Goal: Navigation & Orientation: Find specific page/section

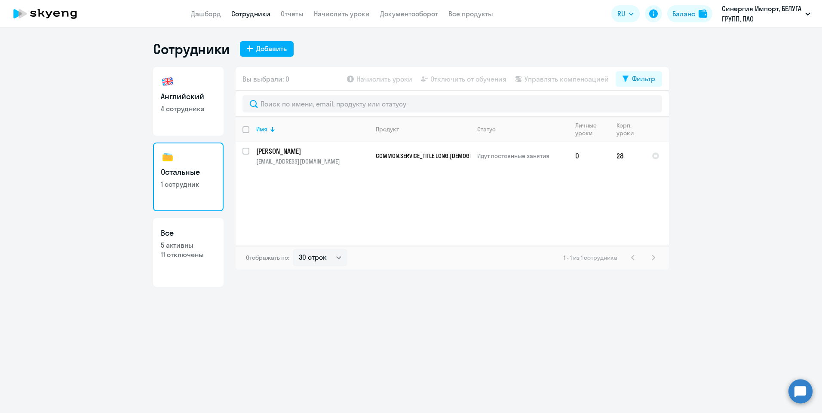
select select "30"
click at [170, 113] on p "4 сотрудника" at bounding box center [188, 108] width 55 height 9
select select "30"
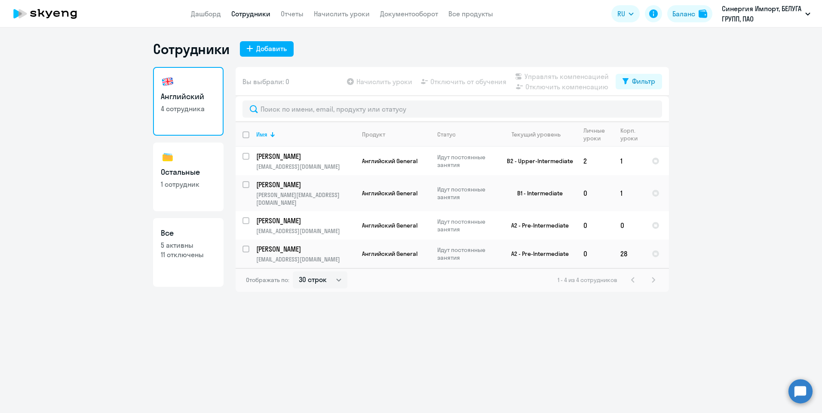
click at [188, 195] on link "Остальные 1 сотрудник" at bounding box center [188, 177] width 70 height 69
select select "30"
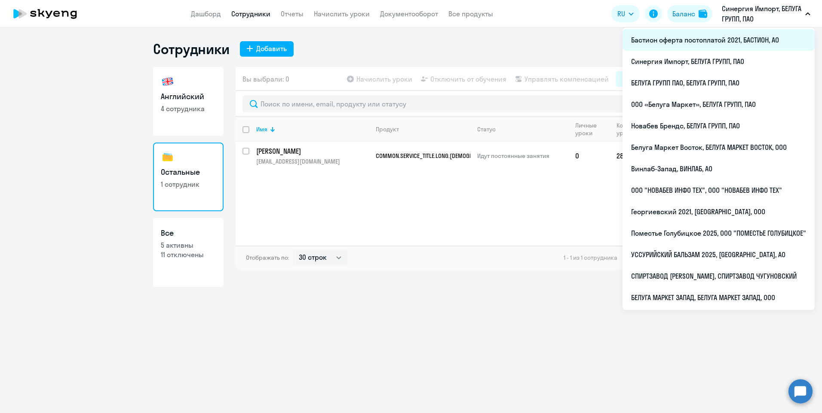
click at [726, 43] on li "Бастион оферта постоплатой 2021, БАСТИОН, АО" at bounding box center [718, 39] width 192 height 21
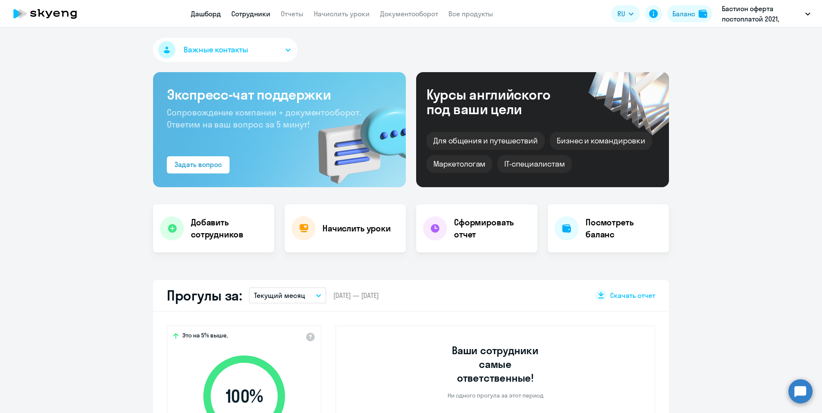
select select "30"
click at [251, 13] on link "Сотрудники" at bounding box center [250, 13] width 39 height 9
select select "30"
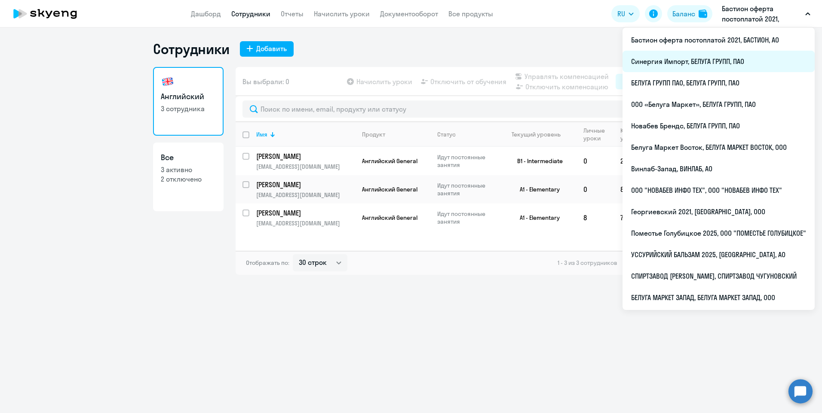
click at [722, 62] on li "Синергия Импорт, БЕЛУГА ГРУПП, ПАО" at bounding box center [718, 61] width 192 height 21
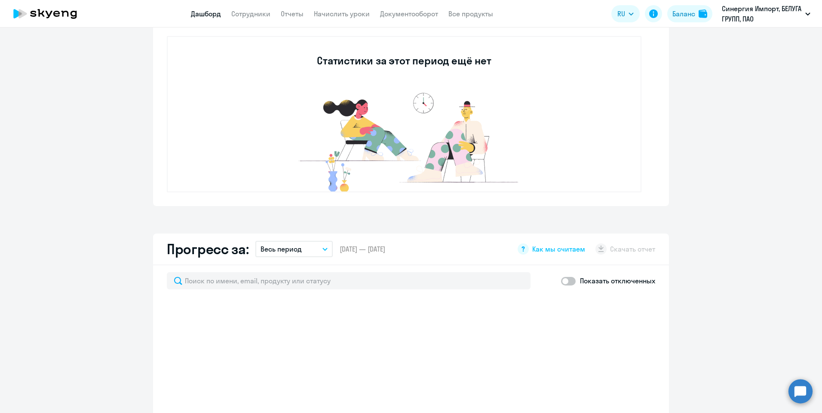
select select "30"
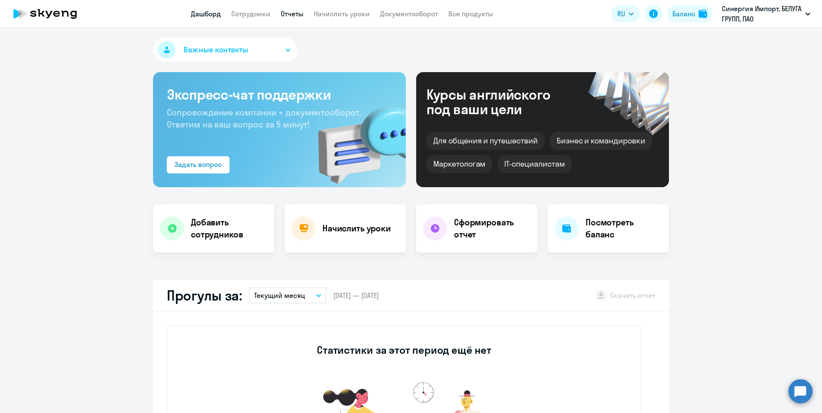
click at [302, 13] on link "Отчеты" at bounding box center [292, 13] width 23 height 9
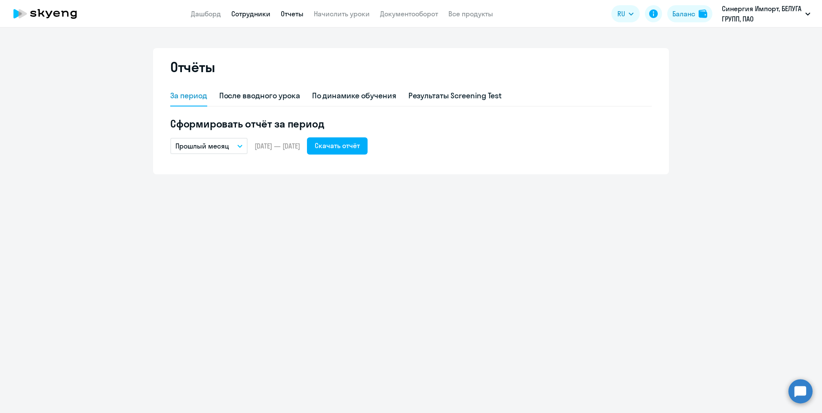
click at [254, 12] on link "Сотрудники" at bounding box center [250, 13] width 39 height 9
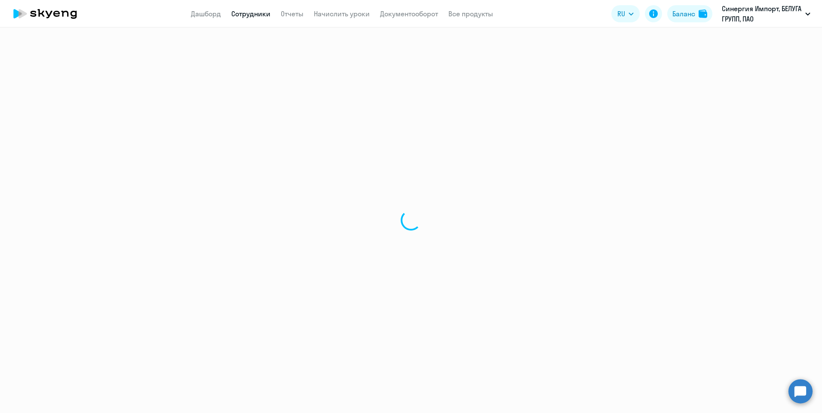
select select "30"
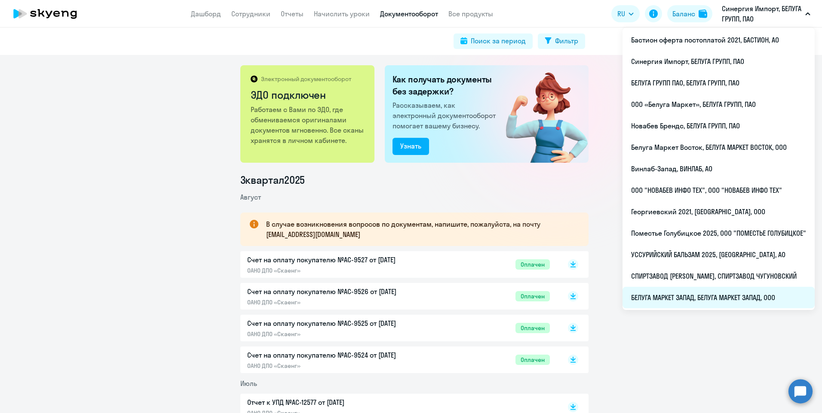
click at [667, 298] on li "БЕЛУГА МАРКЕТ ЗАПАД, БЕЛУГА МАРКЕТ ЗАПАД, ООО" at bounding box center [718, 297] width 192 height 21
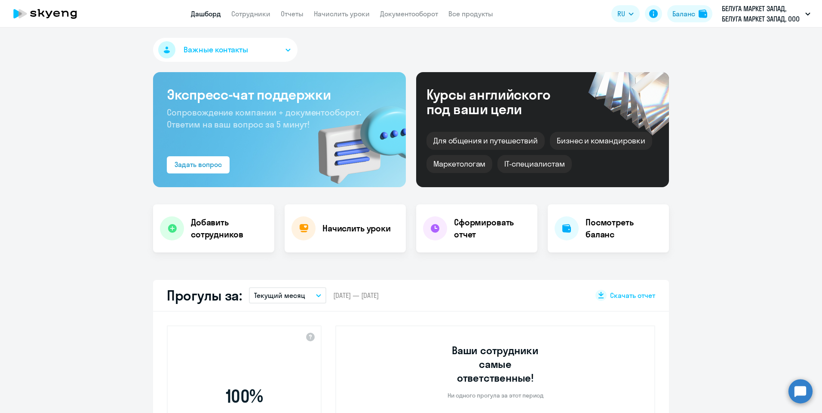
select select "30"
click at [428, 12] on link "Документооборот" at bounding box center [409, 13] width 58 height 9
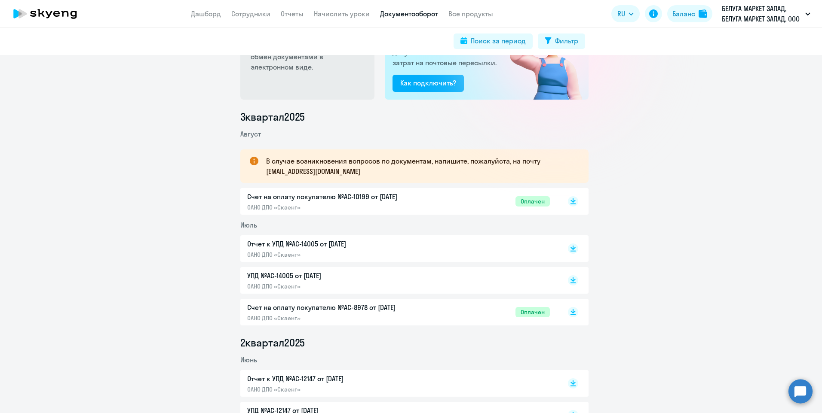
scroll to position [122, 0]
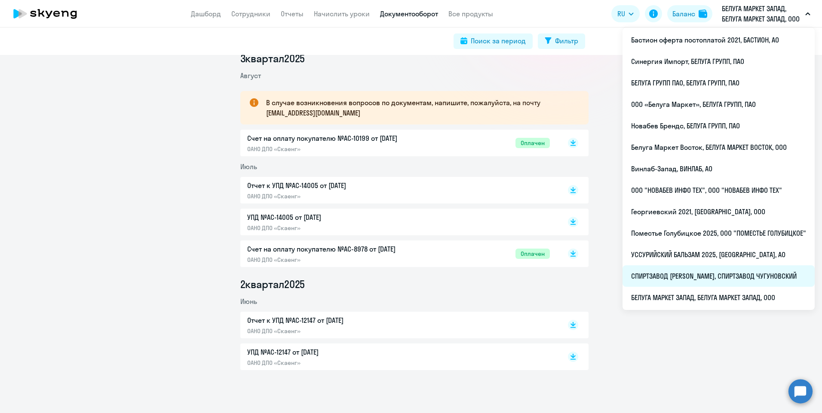
click at [698, 277] on li "СПИРТЗАВОД [PERSON_NAME], СПИРТЗАВОД ЧУГУНОВСКИЙ" at bounding box center [718, 276] width 192 height 21
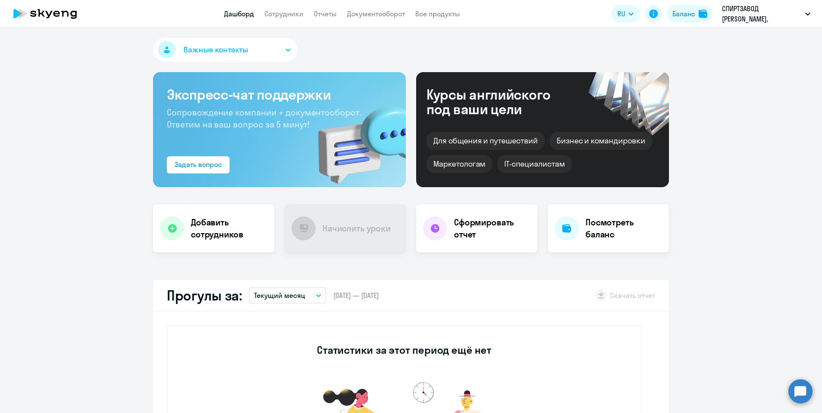
click at [389, 18] on app-menu-item-link "Документооборот" at bounding box center [376, 14] width 58 height 11
click at [389, 17] on link "Документооборот" at bounding box center [376, 13] width 58 height 9
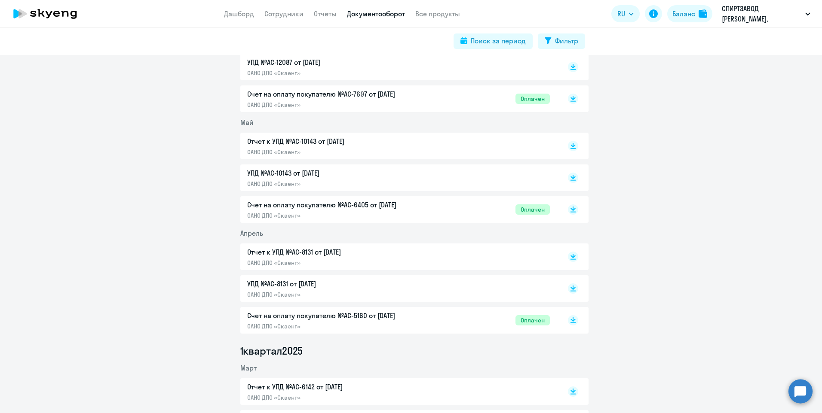
scroll to position [367, 0]
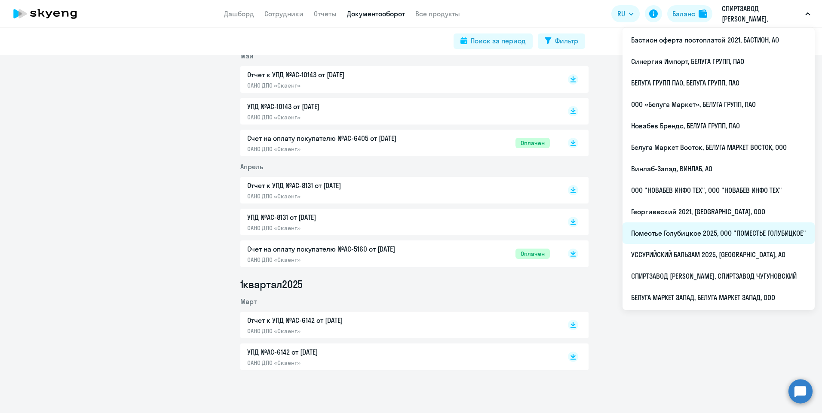
click at [688, 239] on li "Поместье Голубицкое 2025, ООО "ПОМЕСТЬЕ ГОЛУБИЦКОЕ"" at bounding box center [718, 233] width 192 height 21
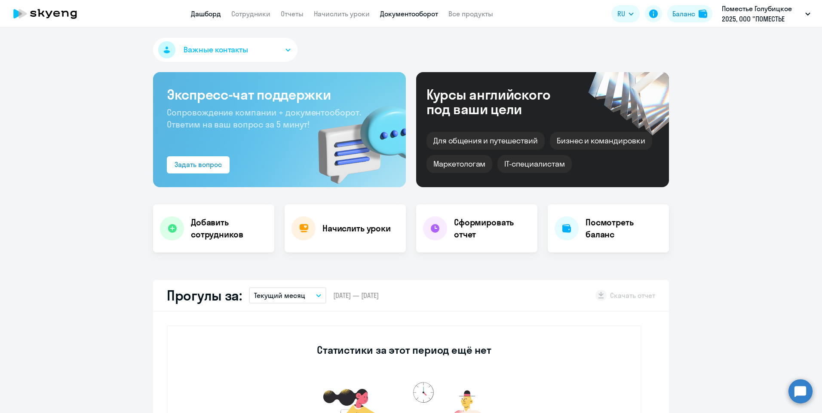
click at [401, 13] on link "Документооборот" at bounding box center [409, 13] width 58 height 9
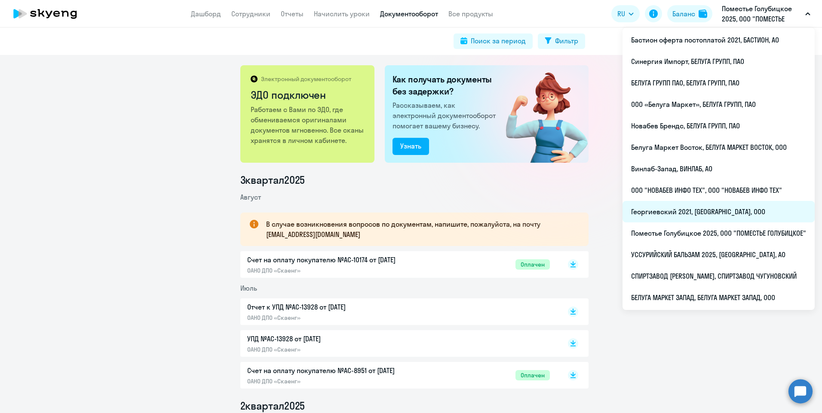
click at [680, 208] on li "Георгиевский 2021, [GEOGRAPHIC_DATA], ООО" at bounding box center [718, 211] width 192 height 21
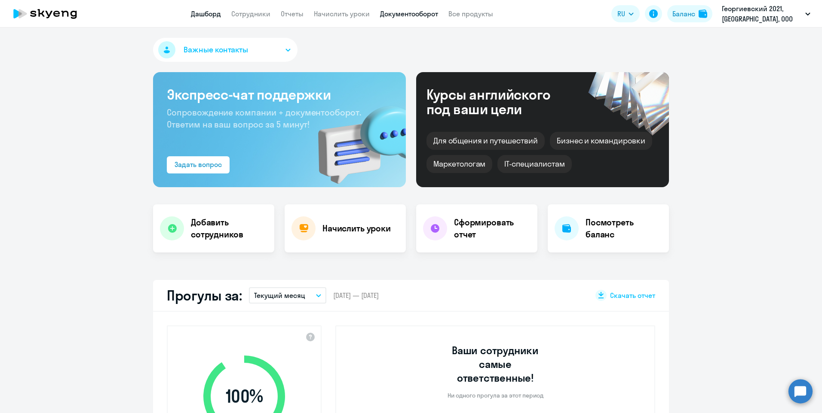
click at [427, 12] on link "Документооборот" at bounding box center [409, 13] width 58 height 9
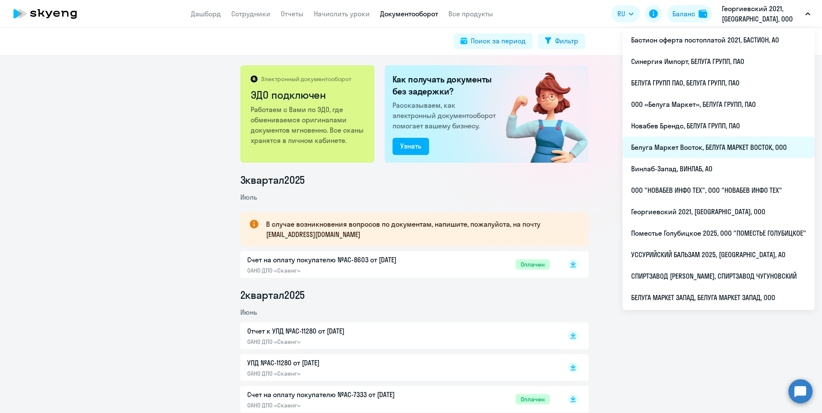
click at [693, 149] on li "Белуга Маркет Восток, БЕЛУГА МАРКЕТ ВОСТОК, ООО" at bounding box center [718, 147] width 192 height 21
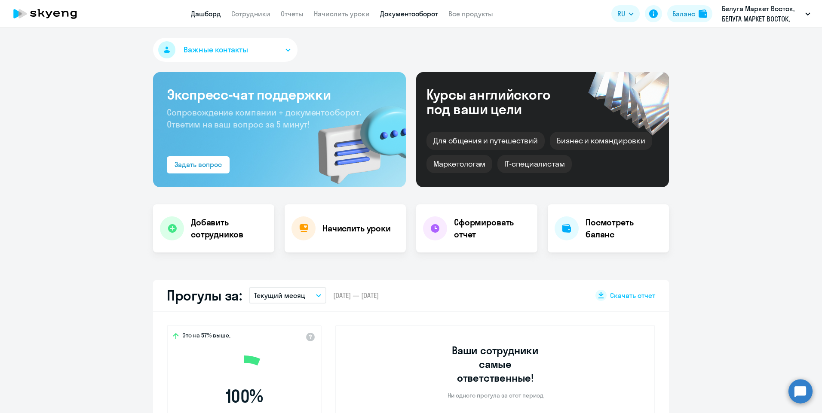
click at [411, 14] on link "Документооборот" at bounding box center [409, 13] width 58 height 9
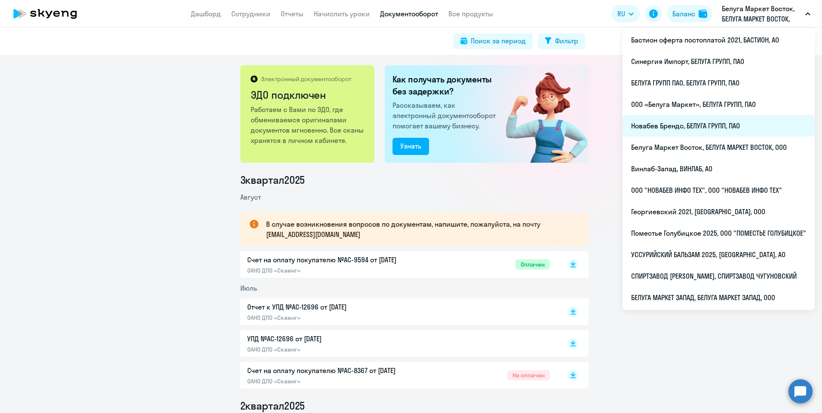
click at [701, 119] on li "Новабев Брендс, БЕЛУГА ГРУПП, ПАО" at bounding box center [718, 125] width 192 height 21
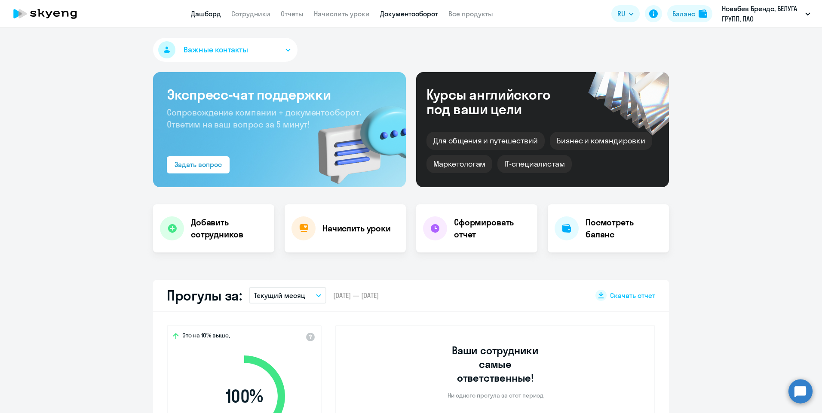
click at [422, 10] on link "Документооборот" at bounding box center [409, 13] width 58 height 9
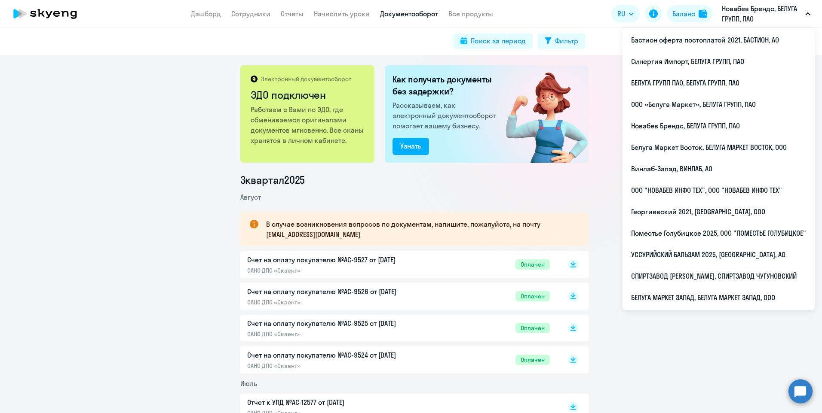
click at [131, 75] on div "Электронный документооборот ЭДО подключен Работаем с Вами по ЭДО, где обменивае…" at bounding box center [411, 234] width 822 height 358
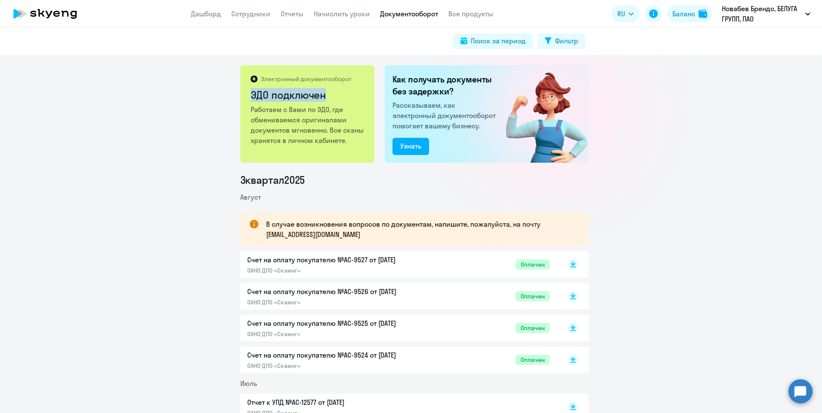
drag, startPoint x: 249, startPoint y: 92, endPoint x: 362, endPoint y: 95, distance: 113.1
click at [362, 95] on div "Электронный документооборот ЭДО подключен Работаем с Вами по ЭДО, где обменивае…" at bounding box center [307, 114] width 134 height 98
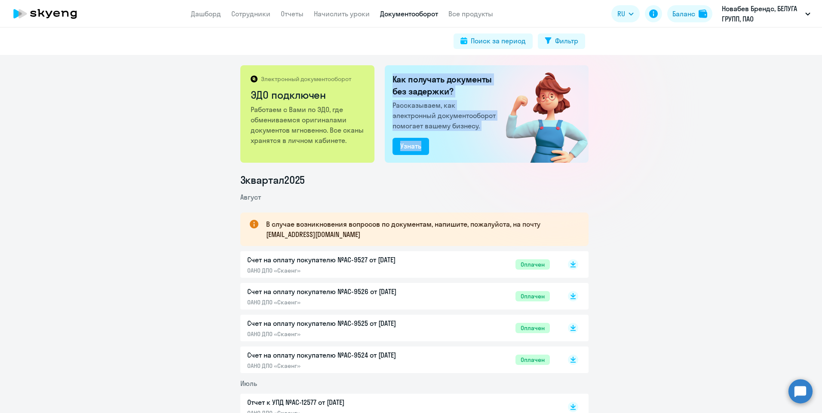
drag, startPoint x: 387, startPoint y: 79, endPoint x: 486, endPoint y: 132, distance: 112.1
click at [486, 132] on div "Как получать документы без задержки? Рассказываем, как электронный документообо…" at bounding box center [487, 114] width 204 height 98
drag, startPoint x: 486, startPoint y: 132, endPoint x: 483, endPoint y: 141, distance: 9.7
click at [483, 141] on div at bounding box center [554, 109] width 153 height 153
click at [486, 126] on p "Рассказываем, как электронный документооборот помогает вашему бизнесу." at bounding box center [445, 115] width 107 height 31
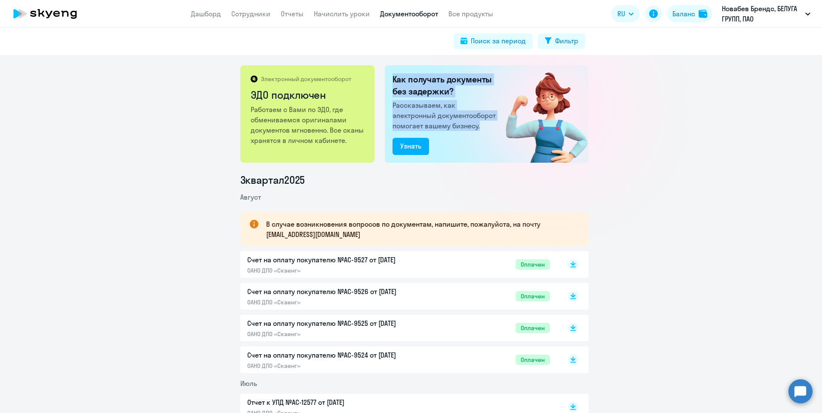
drag, startPoint x: 483, startPoint y: 128, endPoint x: 387, endPoint y: 77, distance: 108.5
click at [387, 77] on div "Как получать документы без задержки? Рассказываем, как электронный документообо…" at bounding box center [487, 114] width 204 height 98
drag, startPoint x: 387, startPoint y: 77, endPoint x: 401, endPoint y: 98, distance: 26.1
click at [401, 98] on div "Как получать документы без задержки? Рассказываем, как электронный документообо…" at bounding box center [487, 114] width 204 height 98
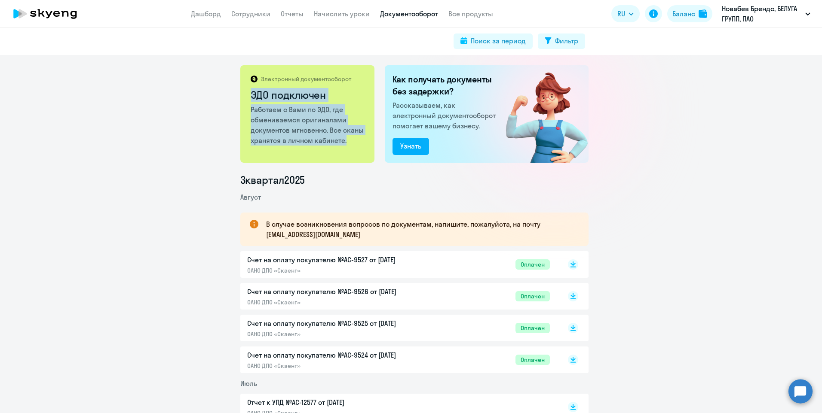
drag, startPoint x: 247, startPoint y: 98, endPoint x: 352, endPoint y: 146, distance: 114.8
click at [352, 146] on div "Электронный документооборот ЭДО подключен Работаем с Вами по ЭДО, где обменивае…" at bounding box center [307, 114] width 134 height 98
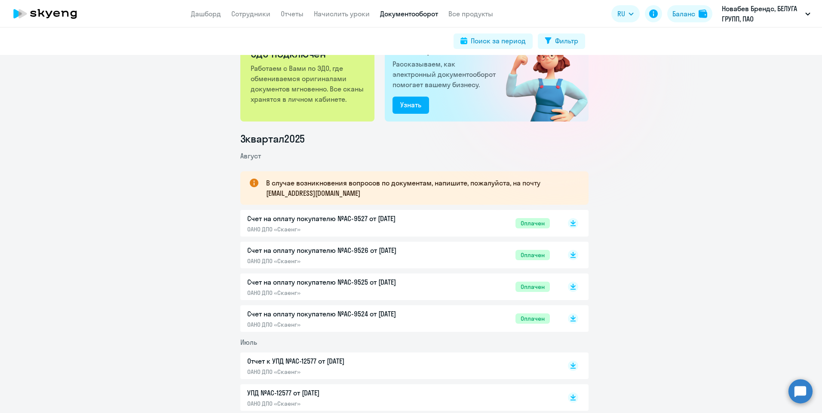
scroll to position [86, 0]
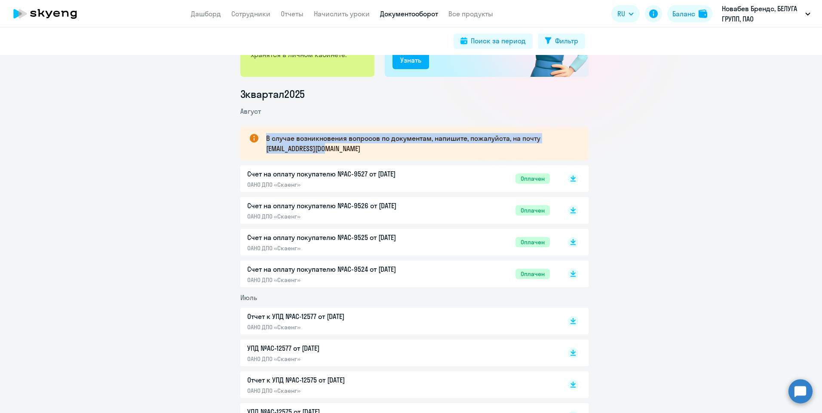
drag, startPoint x: 346, startPoint y: 150, endPoint x: 244, endPoint y: 137, distance: 102.6
click at [244, 137] on div "В случае возникновения вопросов по документам, напишите, пожалуйста, на почту d…" at bounding box center [414, 144] width 348 height 34
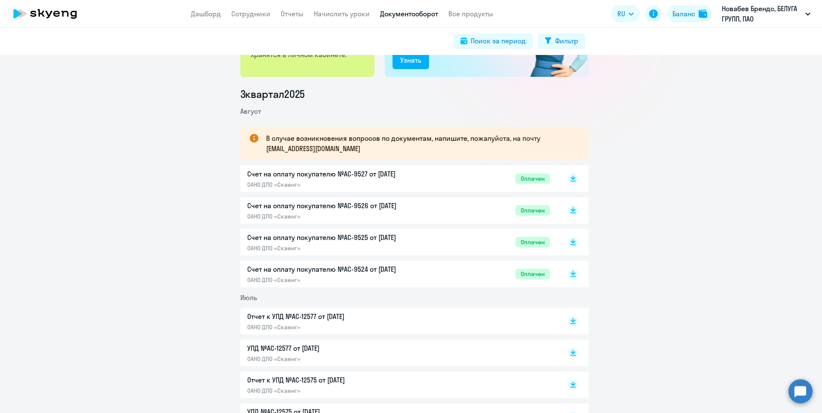
drag, startPoint x: 244, startPoint y: 137, endPoint x: 189, endPoint y: 126, distance: 56.1
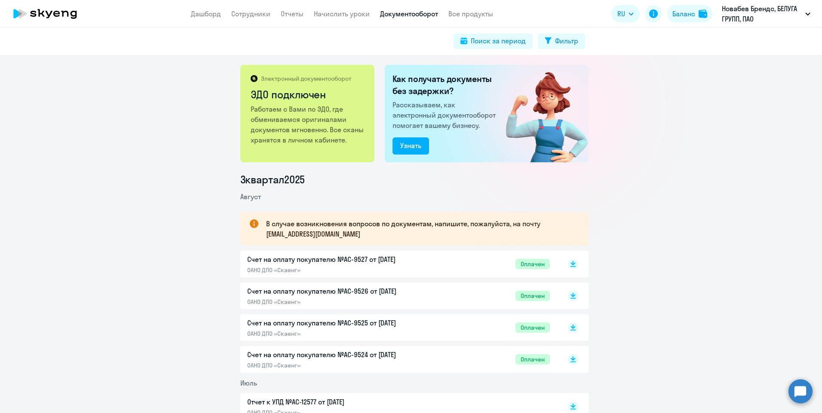
scroll to position [0, 0]
